Goal: Navigation & Orientation: Find specific page/section

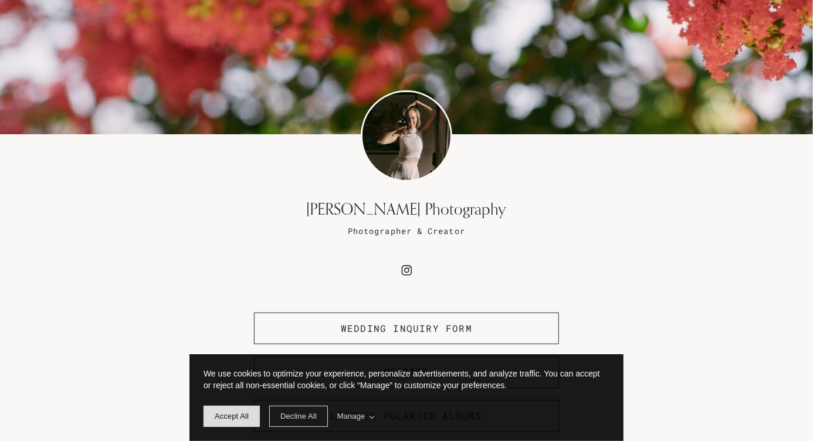
scroll to position [129, 0]
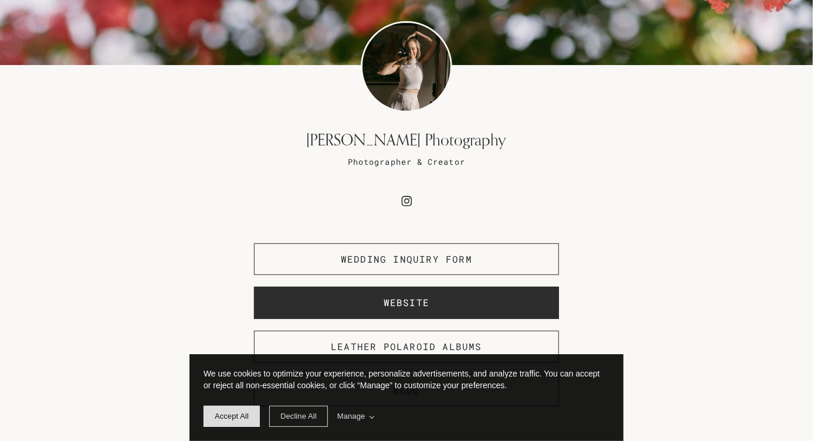
click at [394, 302] on span "Website" at bounding box center [407, 302] width 46 height 12
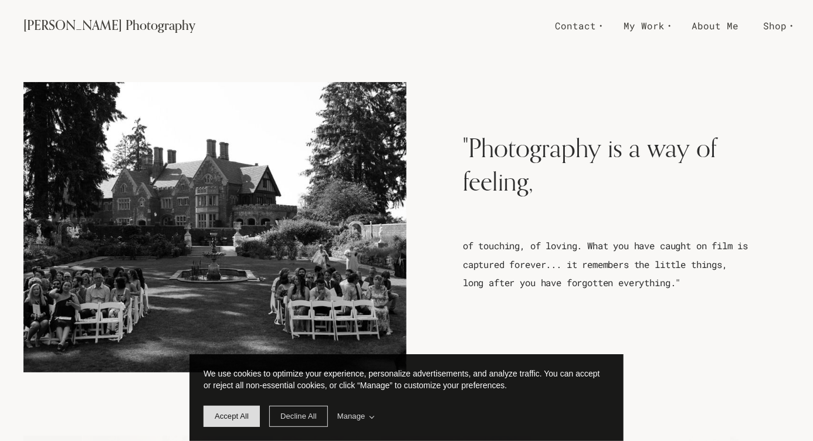
scroll to position [183, 0]
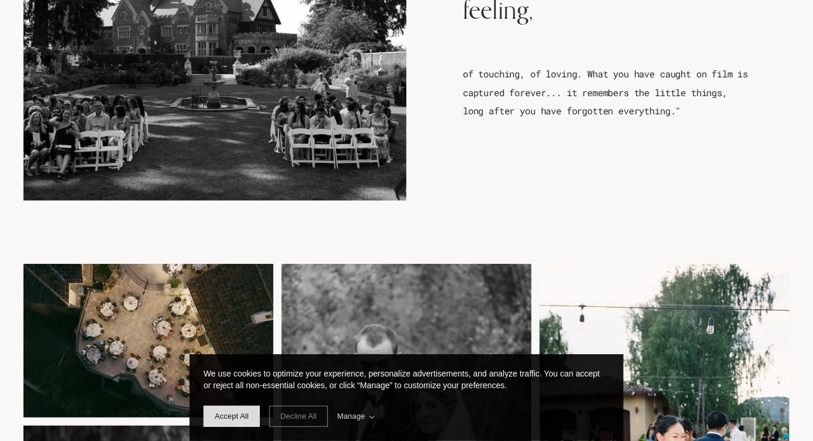
click at [317, 412] on span "Decline All" at bounding box center [299, 416] width 36 height 9
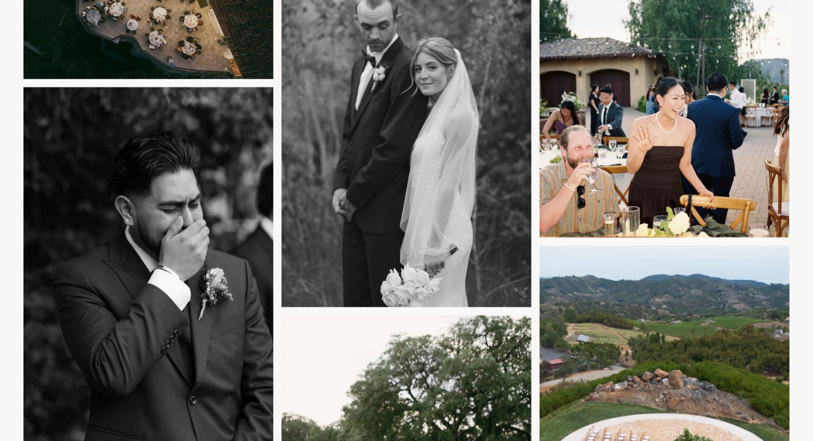
scroll to position [0, 0]
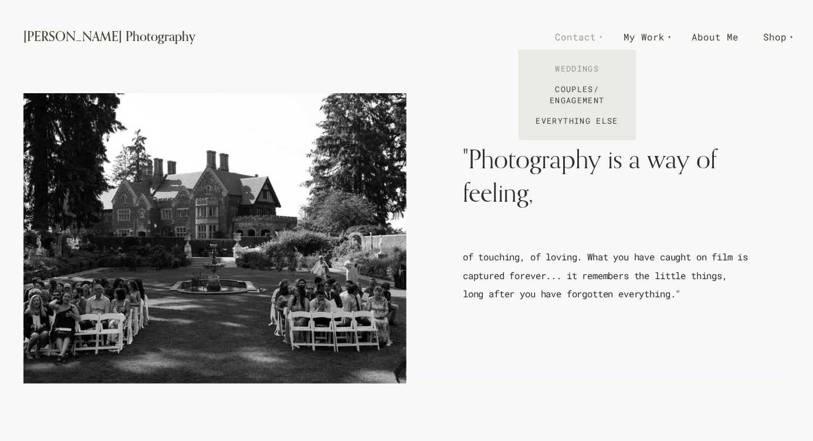
click at [576, 69] on link "Weddings" at bounding box center [577, 69] width 117 height 21
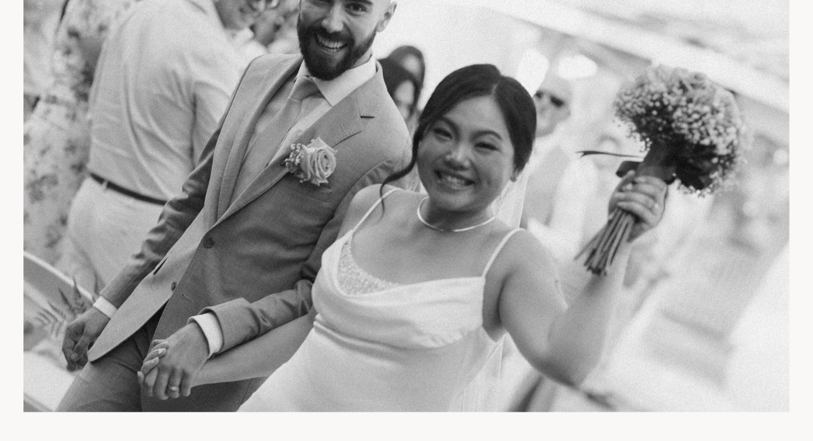
scroll to position [917, 0]
